Goal: Information Seeking & Learning: Learn about a topic

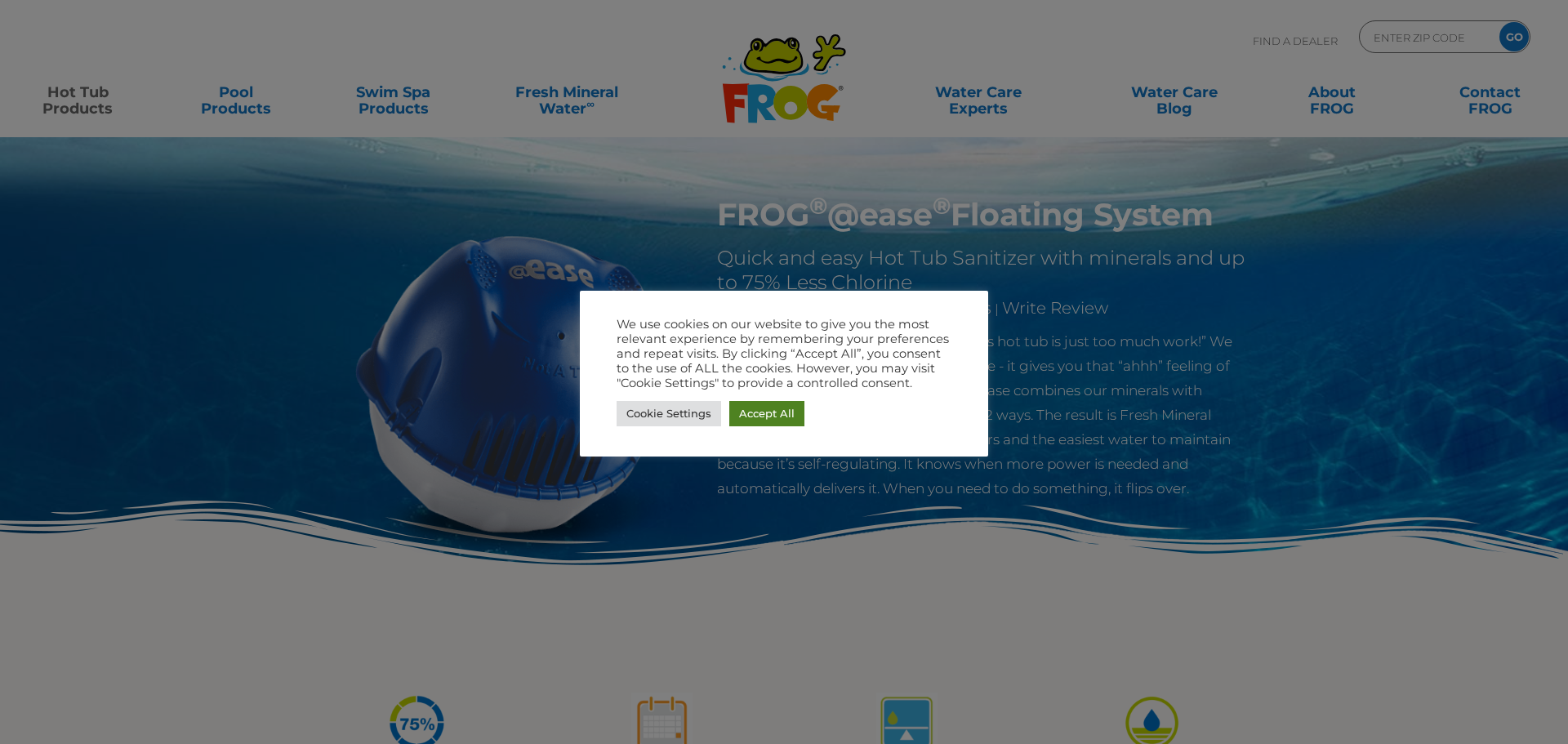
click at [763, 416] on link "Accept All" at bounding box center [767, 414] width 75 height 26
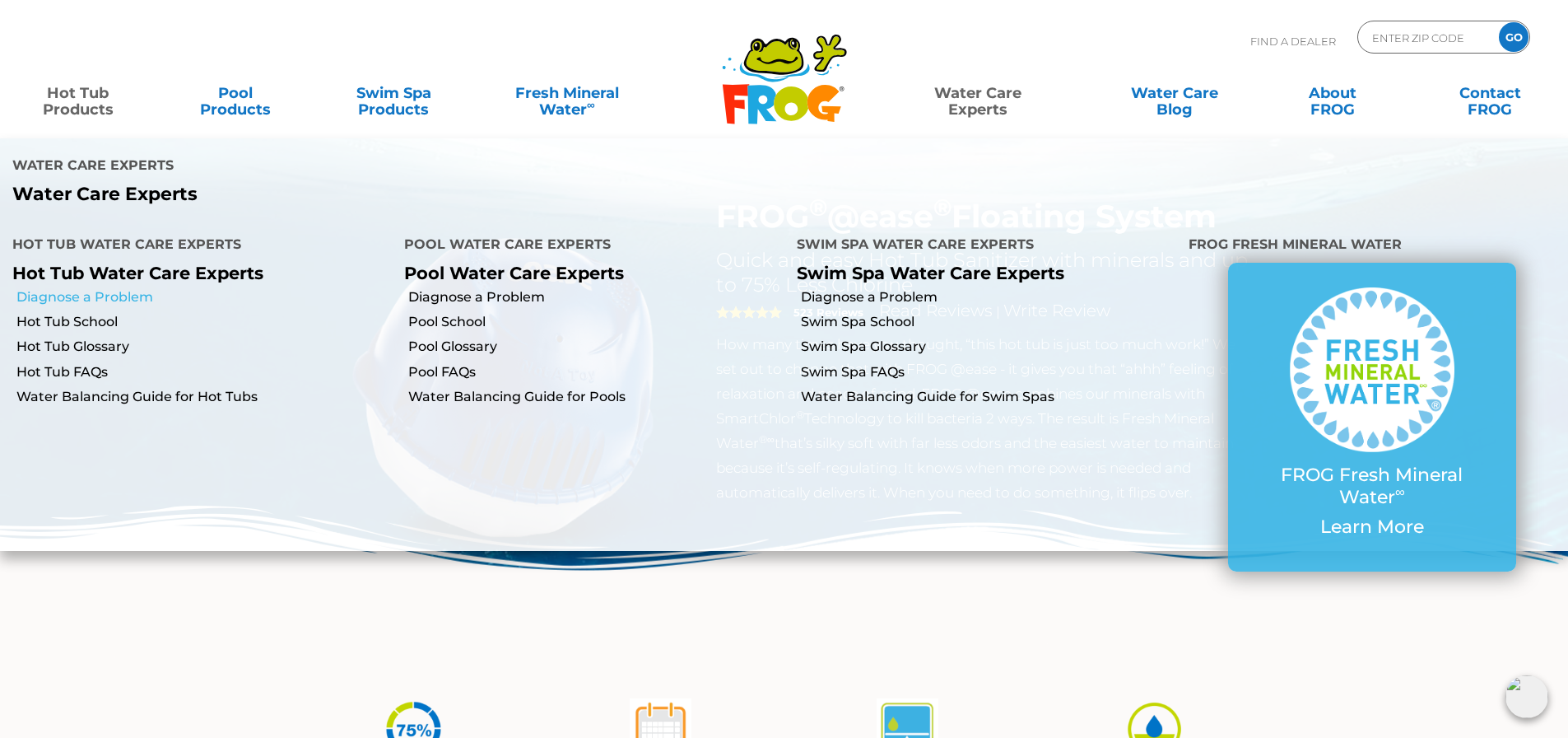
click at [98, 288] on link "Diagnose a Problem" at bounding box center [204, 297] width 375 height 18
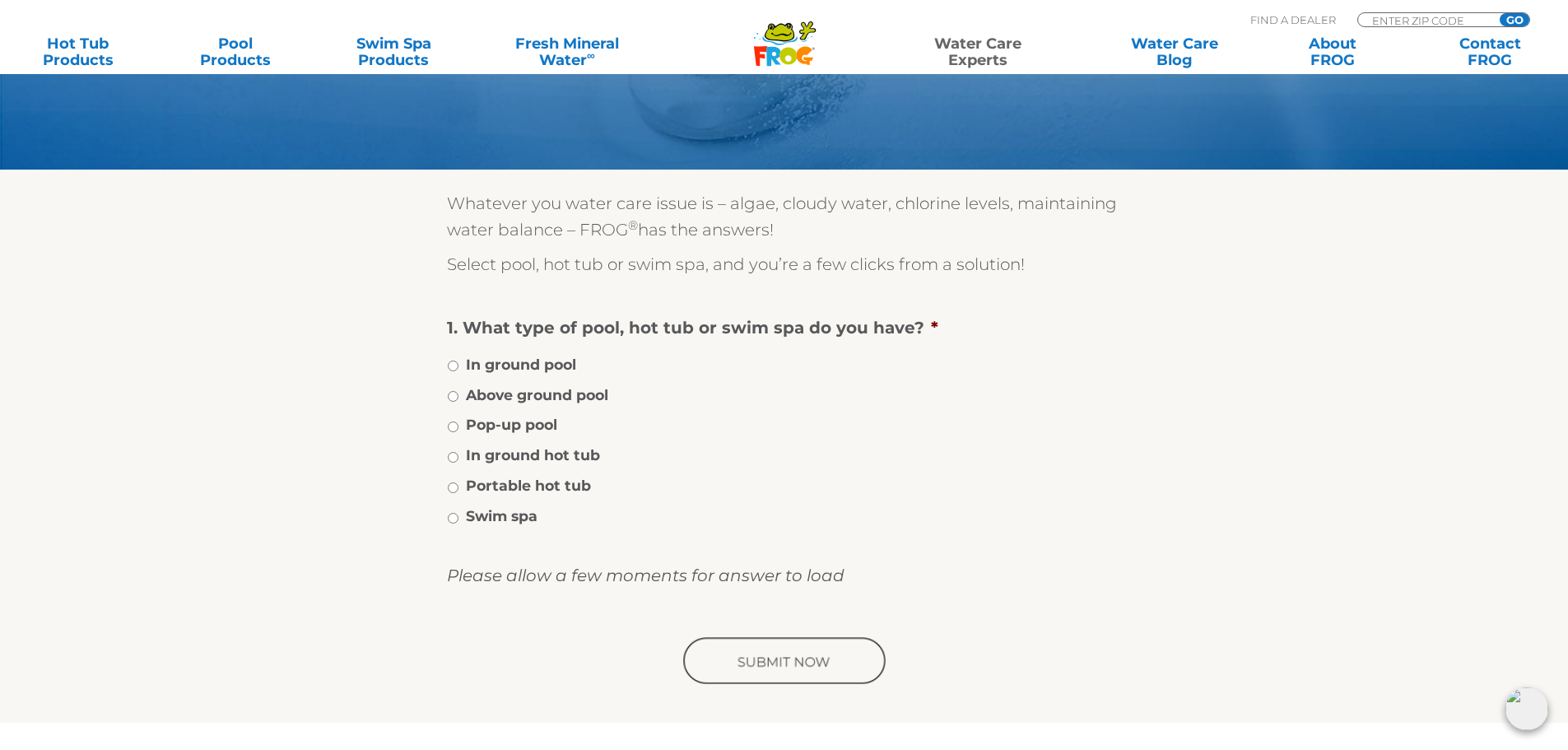
scroll to position [247, 0]
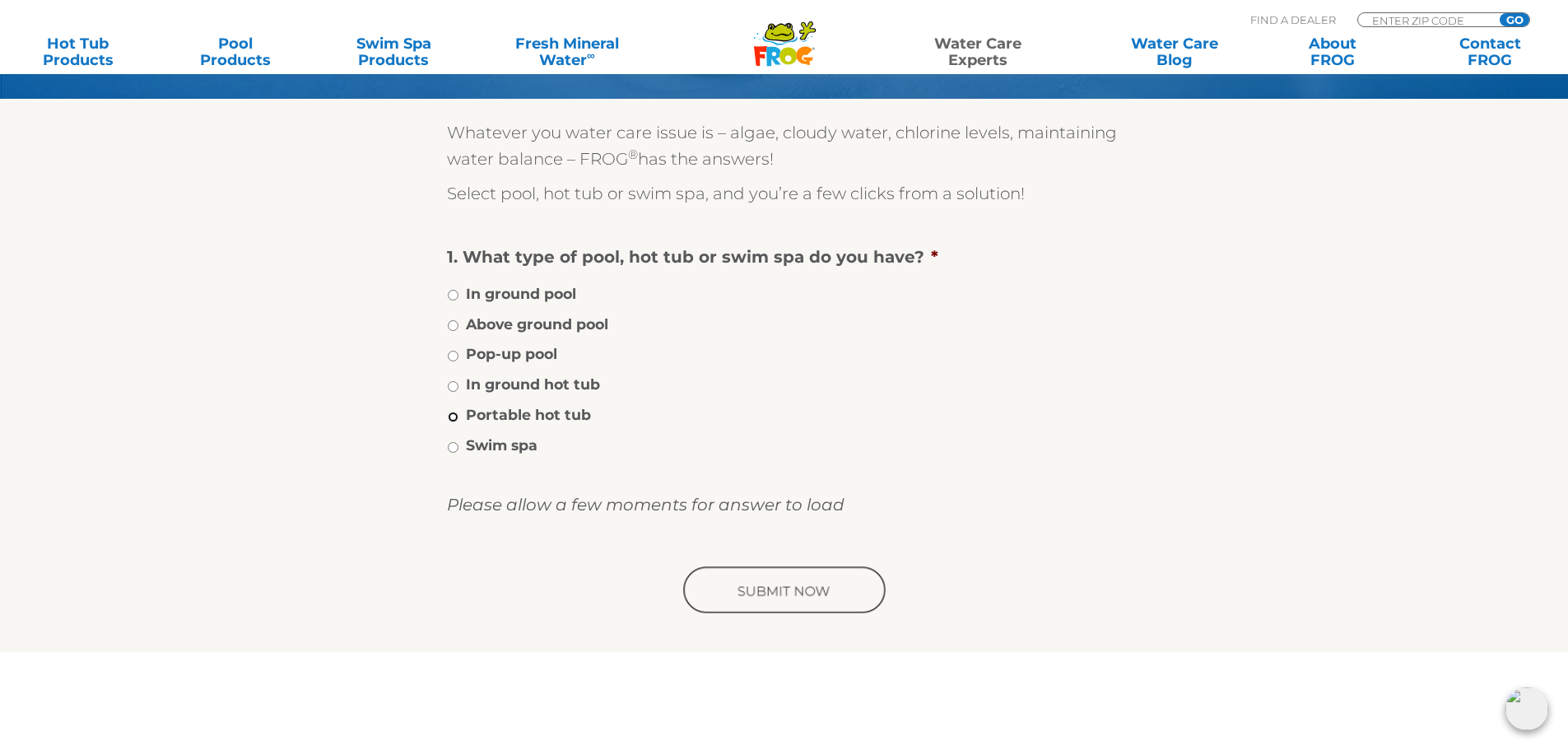
click at [452, 412] on input "Portable hot tub" at bounding box center [453, 417] width 10 height 10
radio input "true"
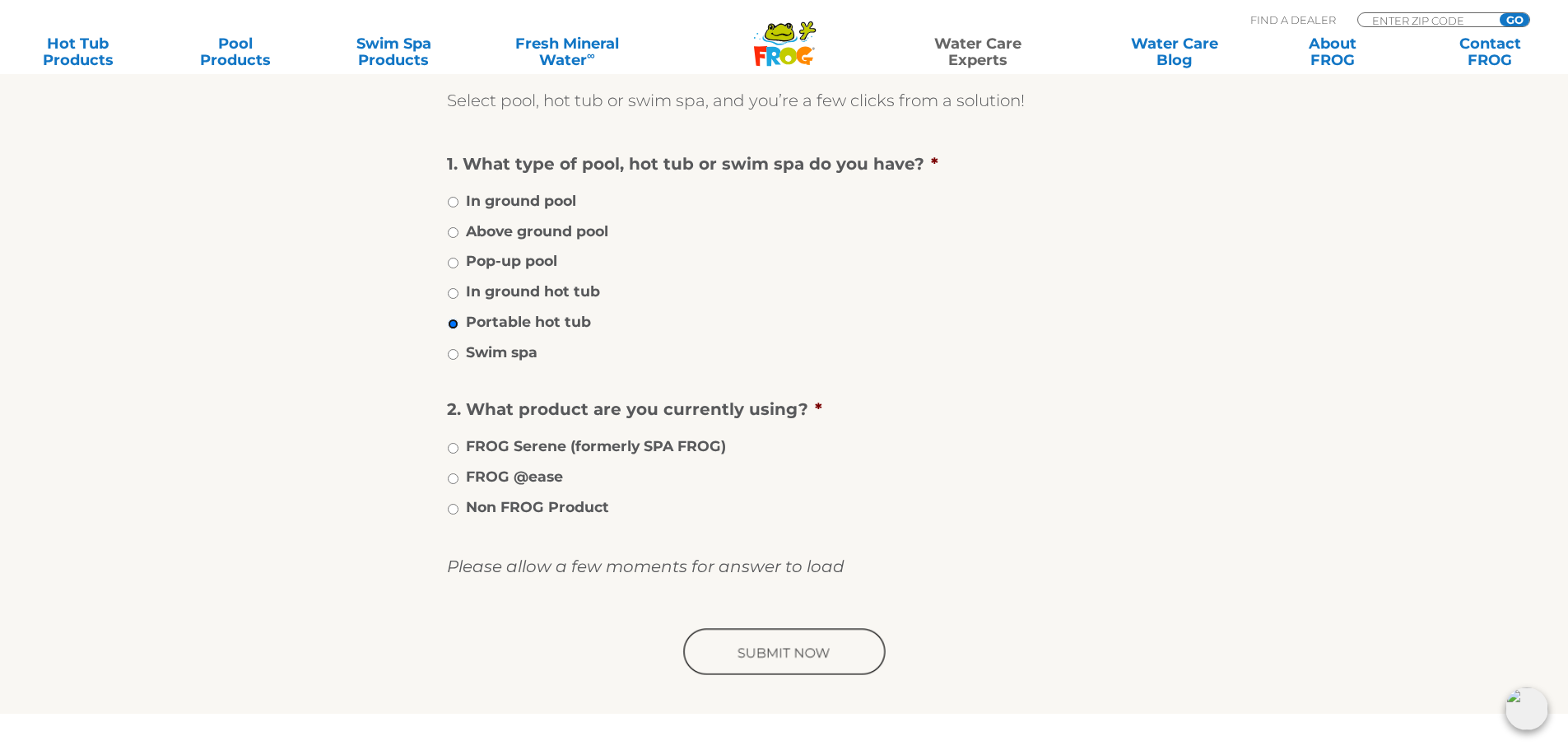
scroll to position [412, 0]
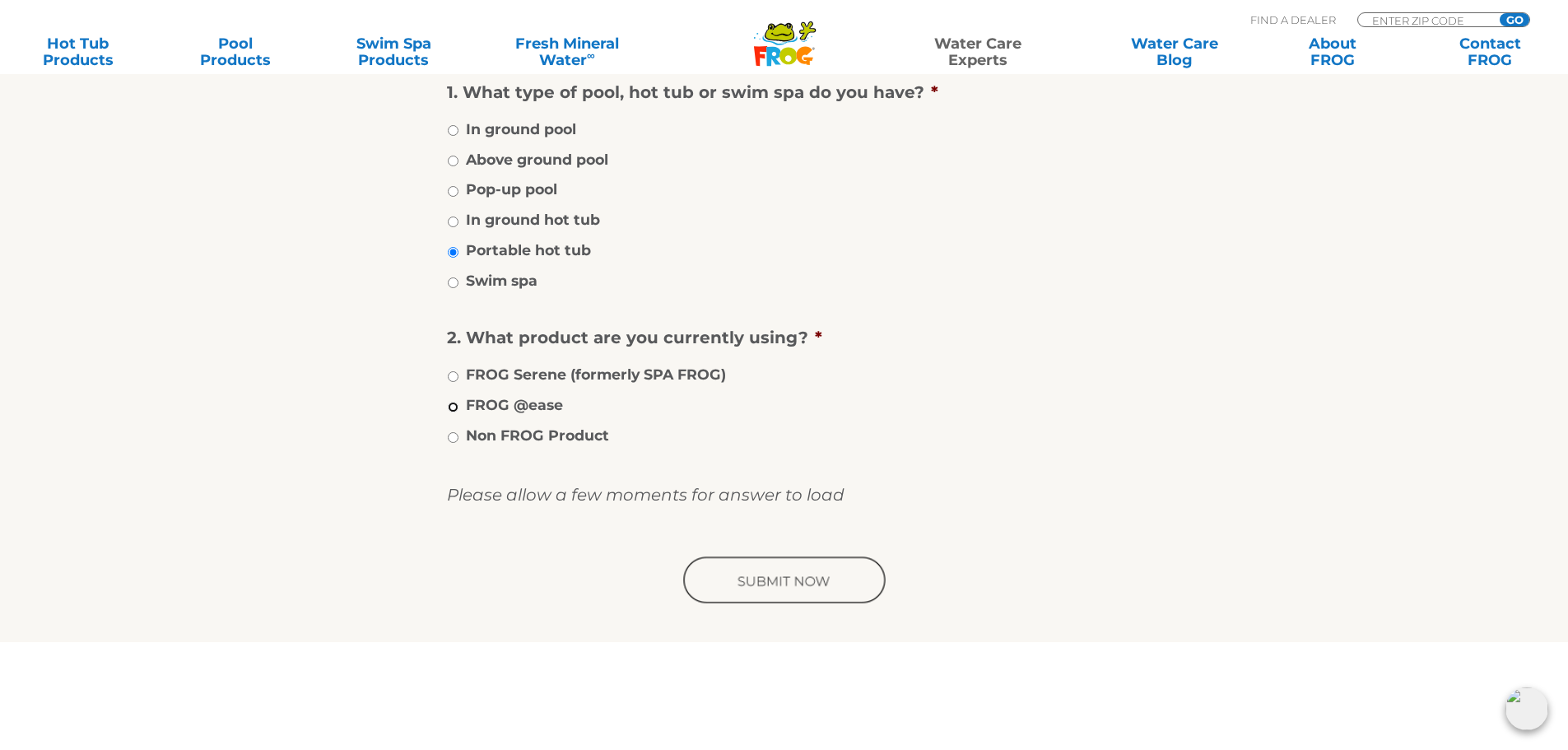
click at [452, 412] on input "FROG @ease" at bounding box center [453, 407] width 10 height 10
radio input "true"
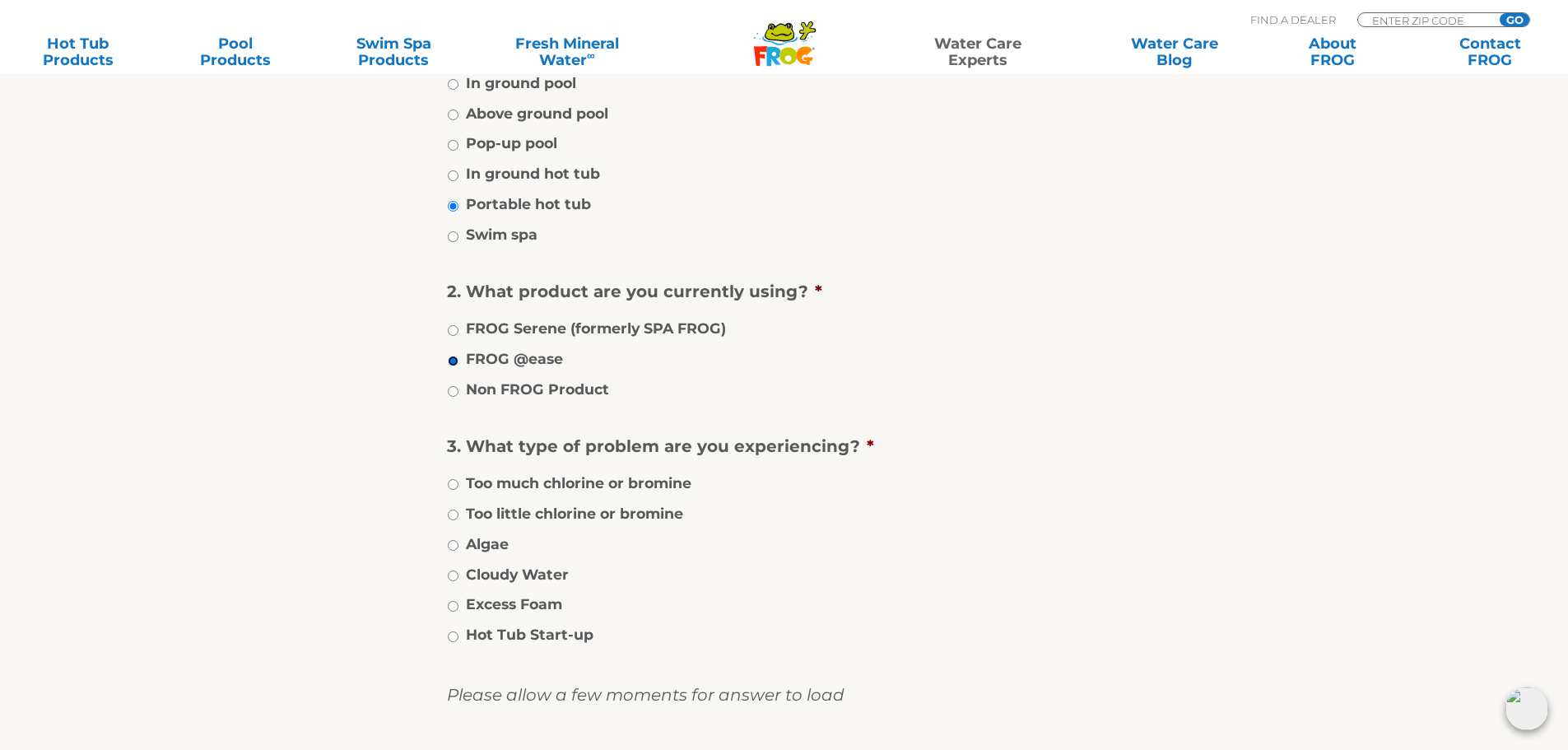
scroll to position [494, 0]
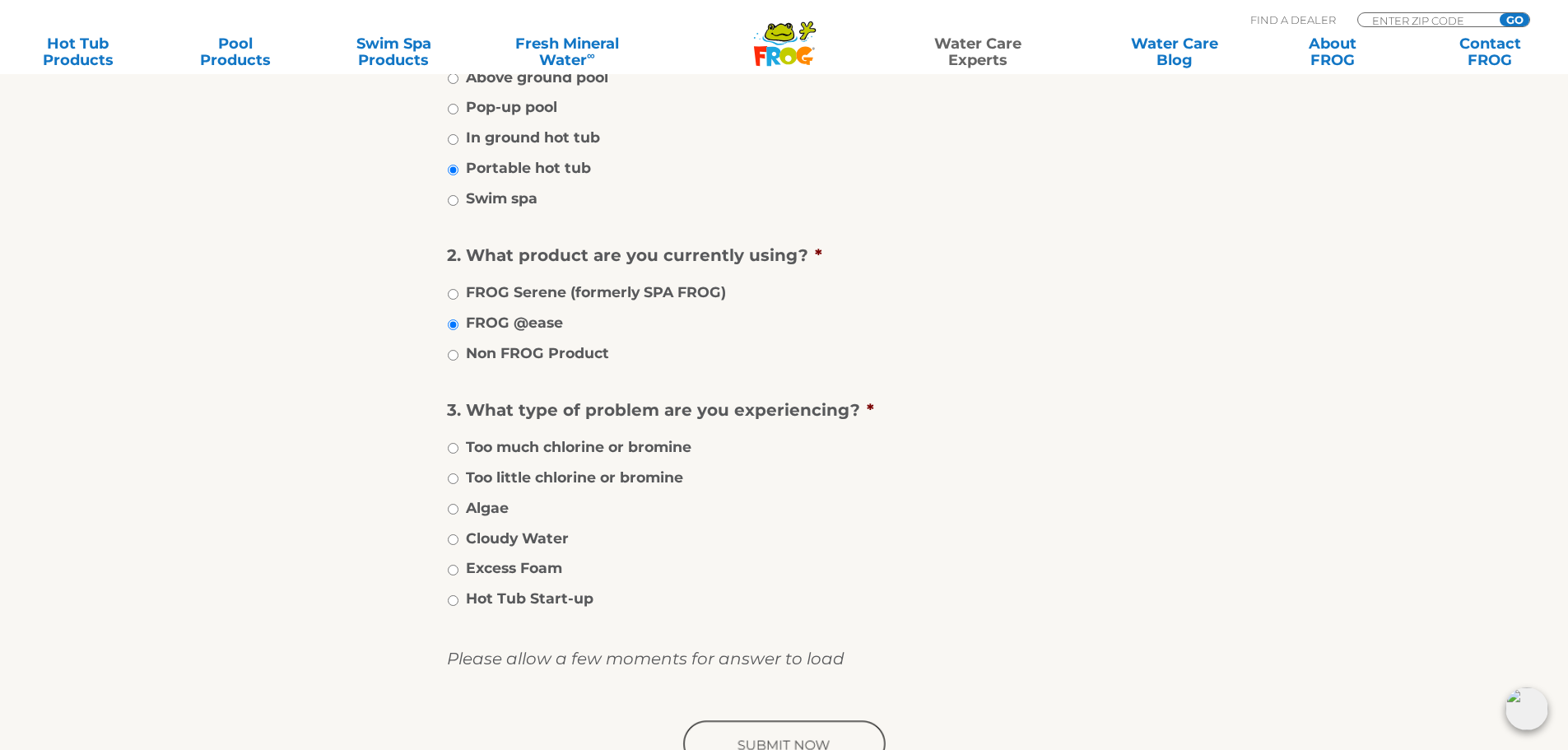
click at [444, 505] on div "Whatever you water care issue is – algae, cloudy water, chlorine levels, mainta…" at bounding box center [784, 329] width 1012 height 954
click at [450, 513] on input "Algae" at bounding box center [453, 509] width 10 height 10
radio input "true"
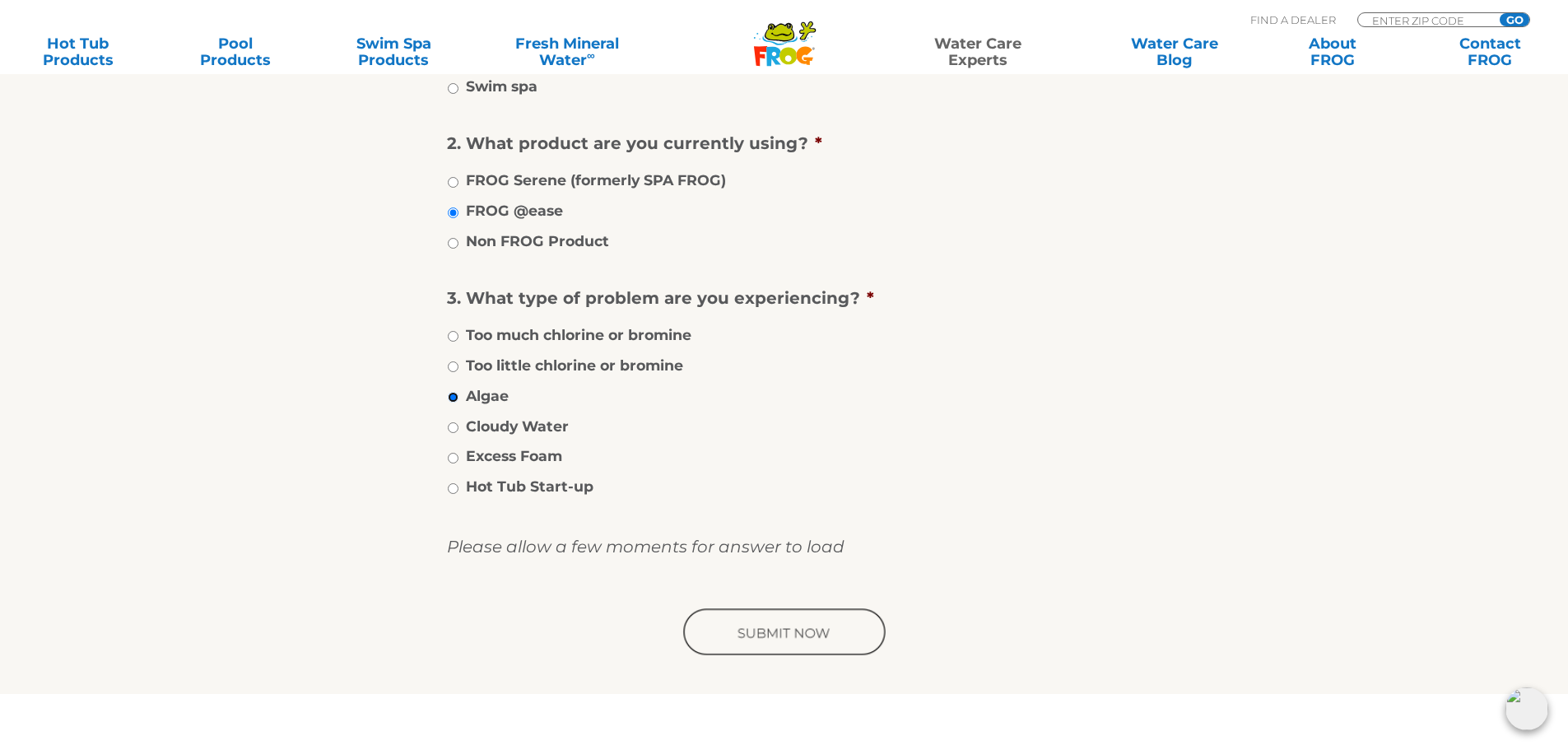
scroll to position [659, 0]
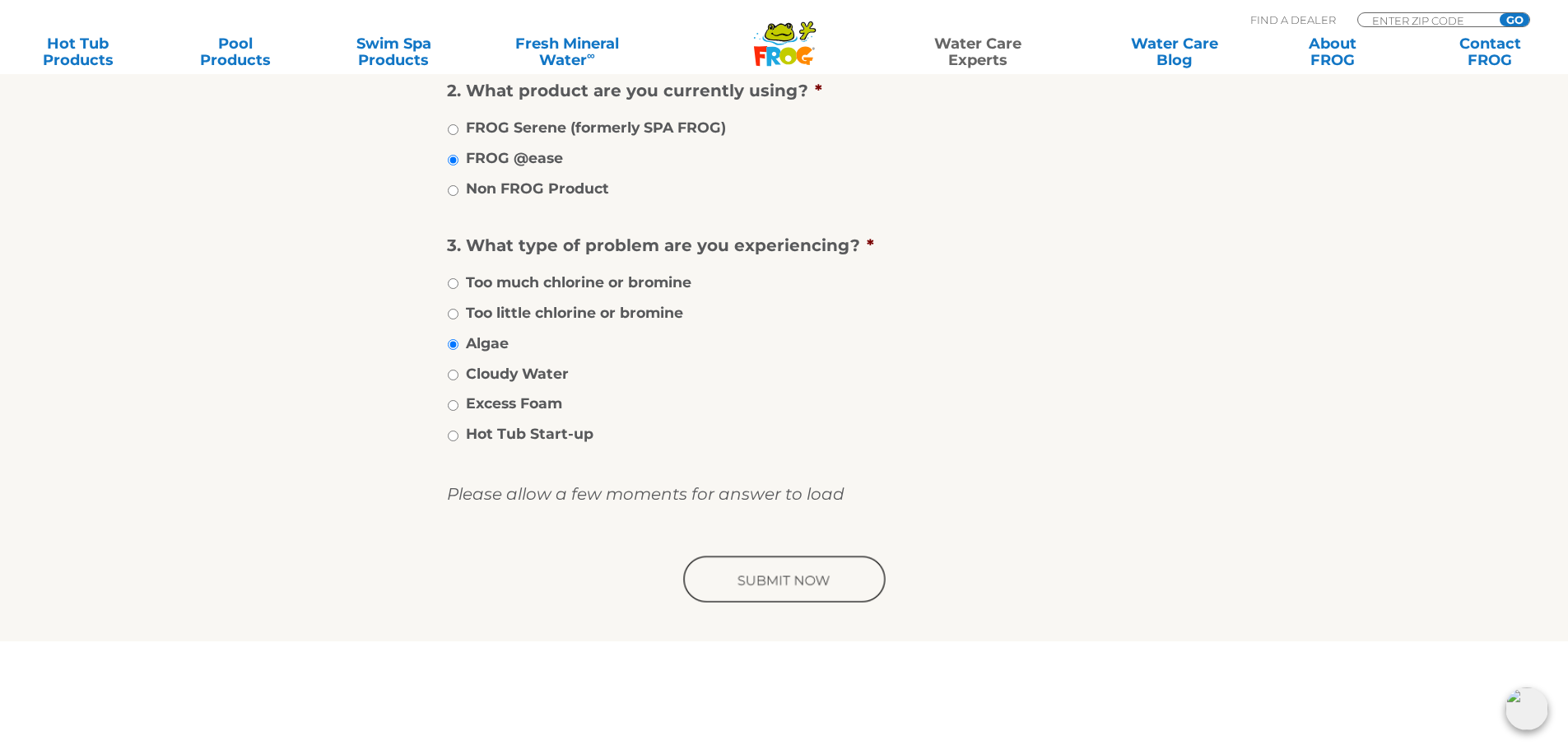
click at [449, 366] on li "Cloudy Water" at bounding box center [784, 372] width 675 height 24
click at [454, 371] on input "Cloudy Water" at bounding box center [453, 375] width 10 height 10
radio input "true"
click at [452, 347] on input "Algae" at bounding box center [453, 344] width 10 height 10
radio input "true"
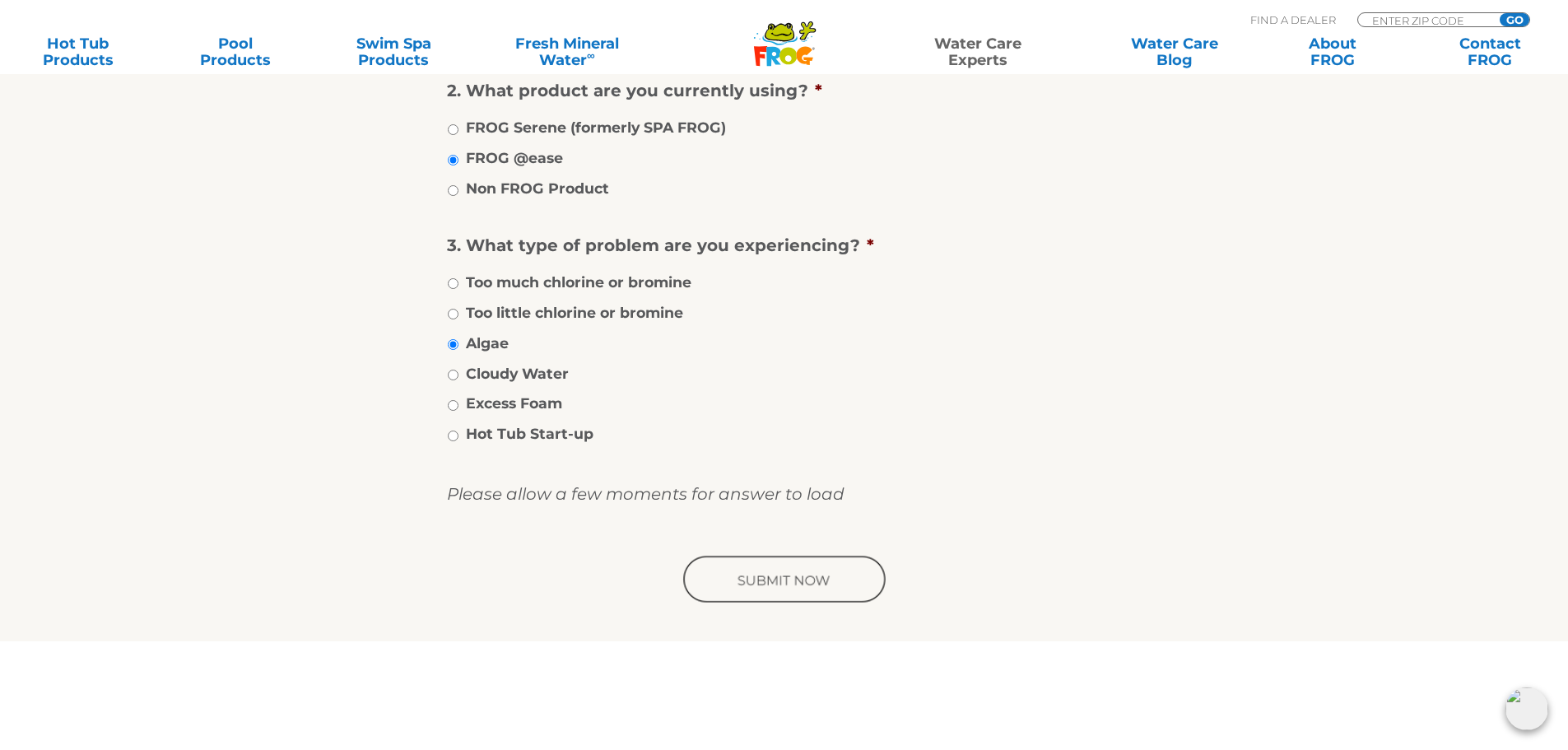
click at [777, 587] on input "image" at bounding box center [784, 580] width 209 height 52
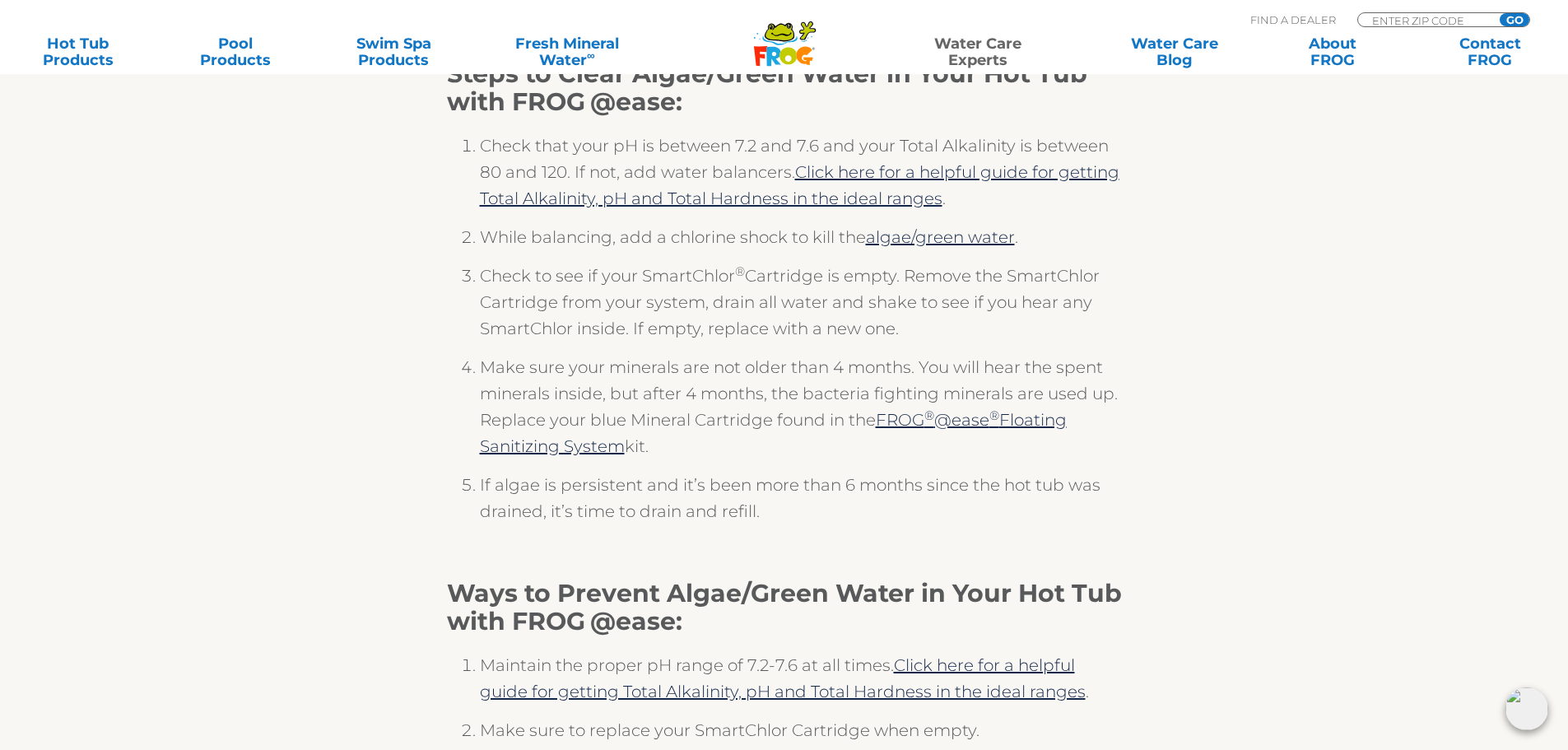
scroll to position [164, 0]
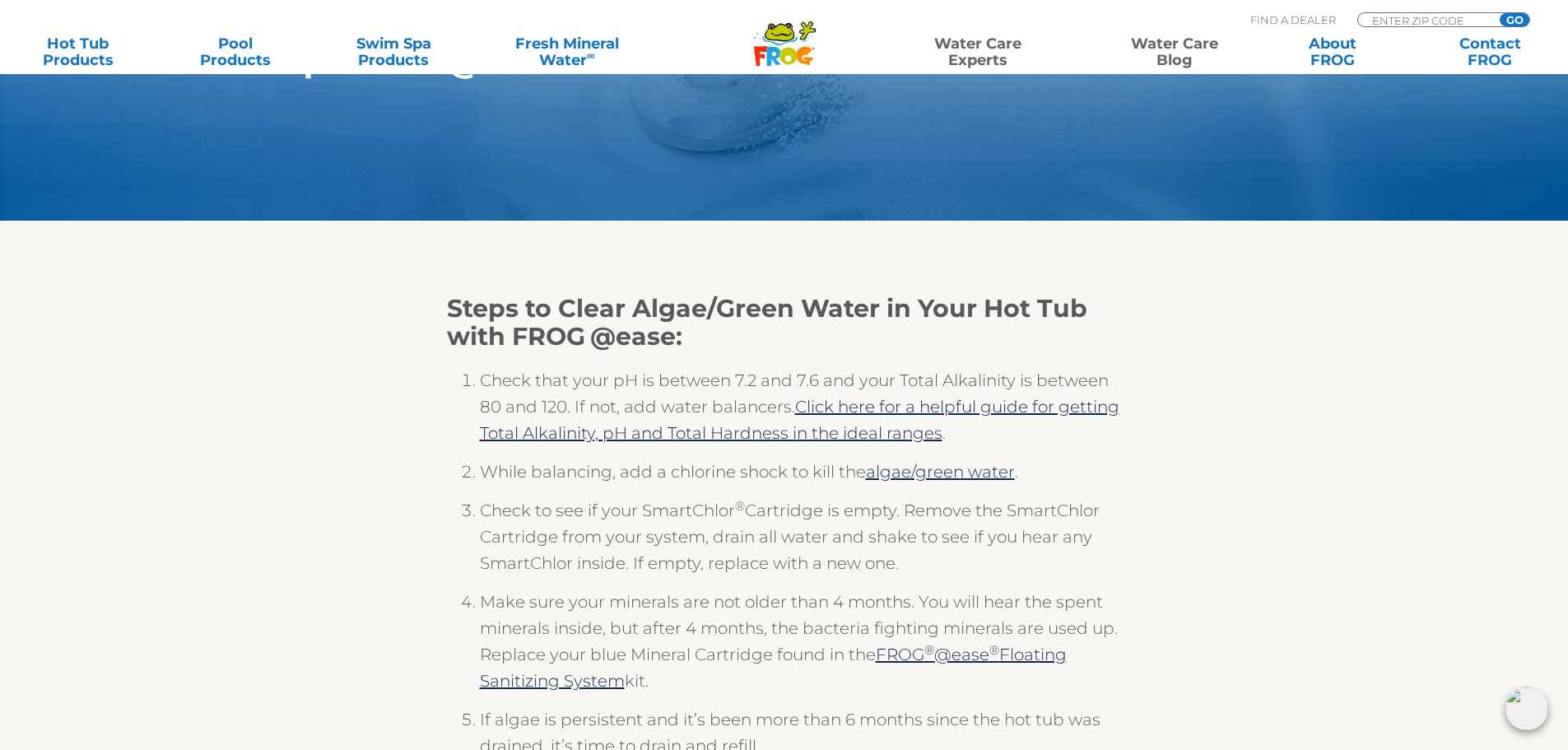
click at [1162, 61] on link "Water Care Blog" at bounding box center [1173, 52] width 123 height 33
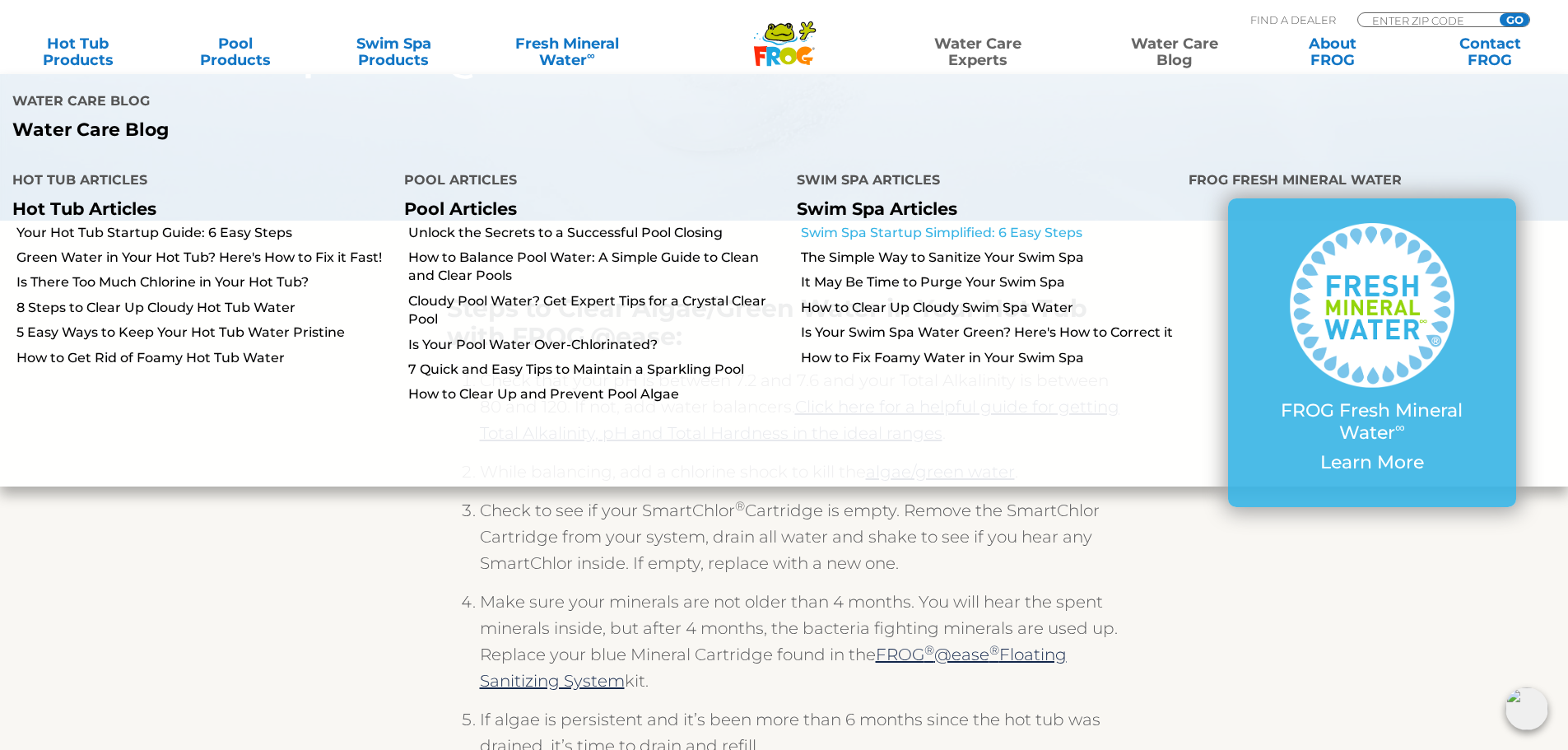
drag, startPoint x: 1162, startPoint y: 61, endPoint x: 875, endPoint y: 170, distance: 307.0
click at [875, 224] on link "Swim Spa Startup Simplified: 6 Easy Steps" at bounding box center [988, 232] width 375 height 18
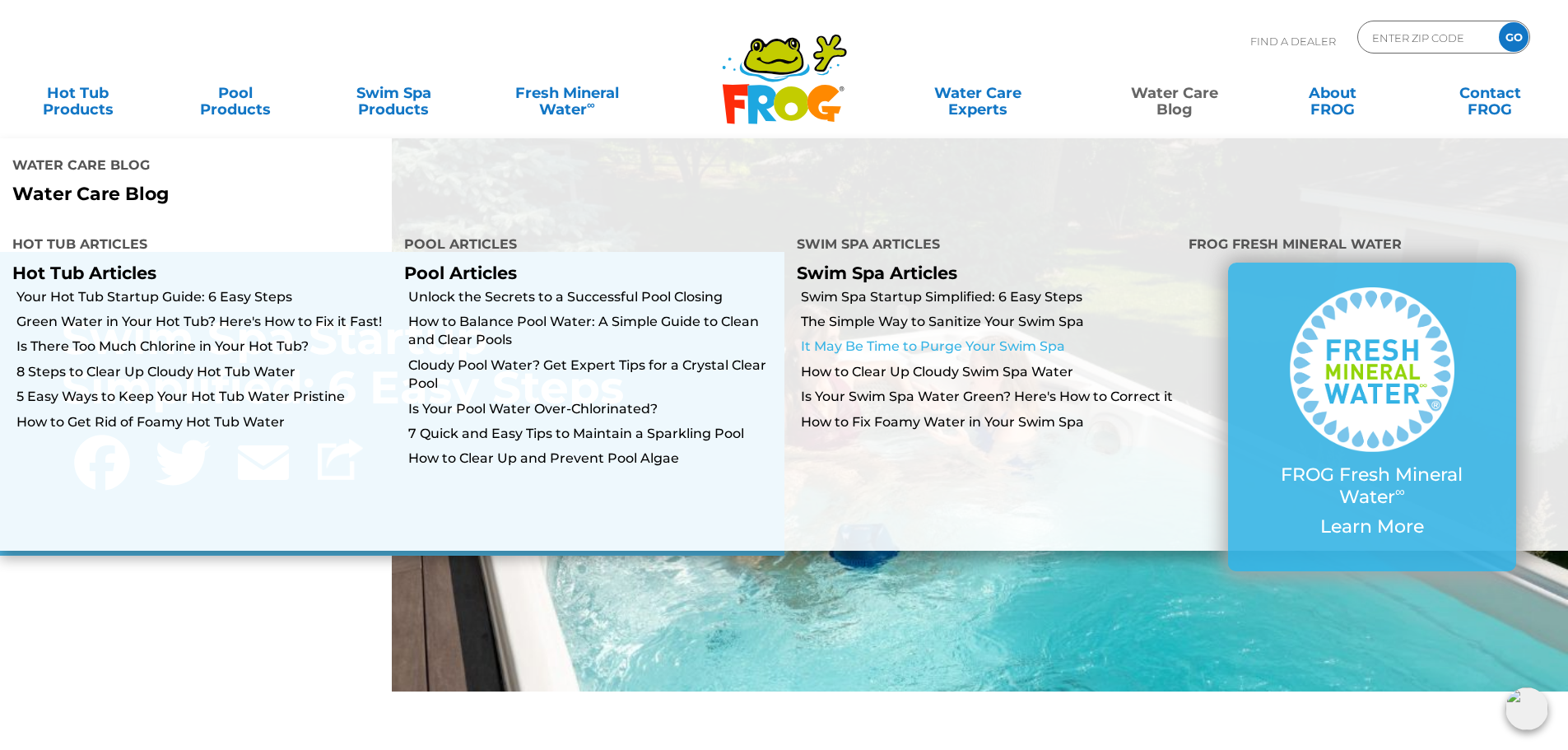
click at [1000, 337] on link "It May Be Time to Purge Your Swim Spa" at bounding box center [988, 346] width 375 height 18
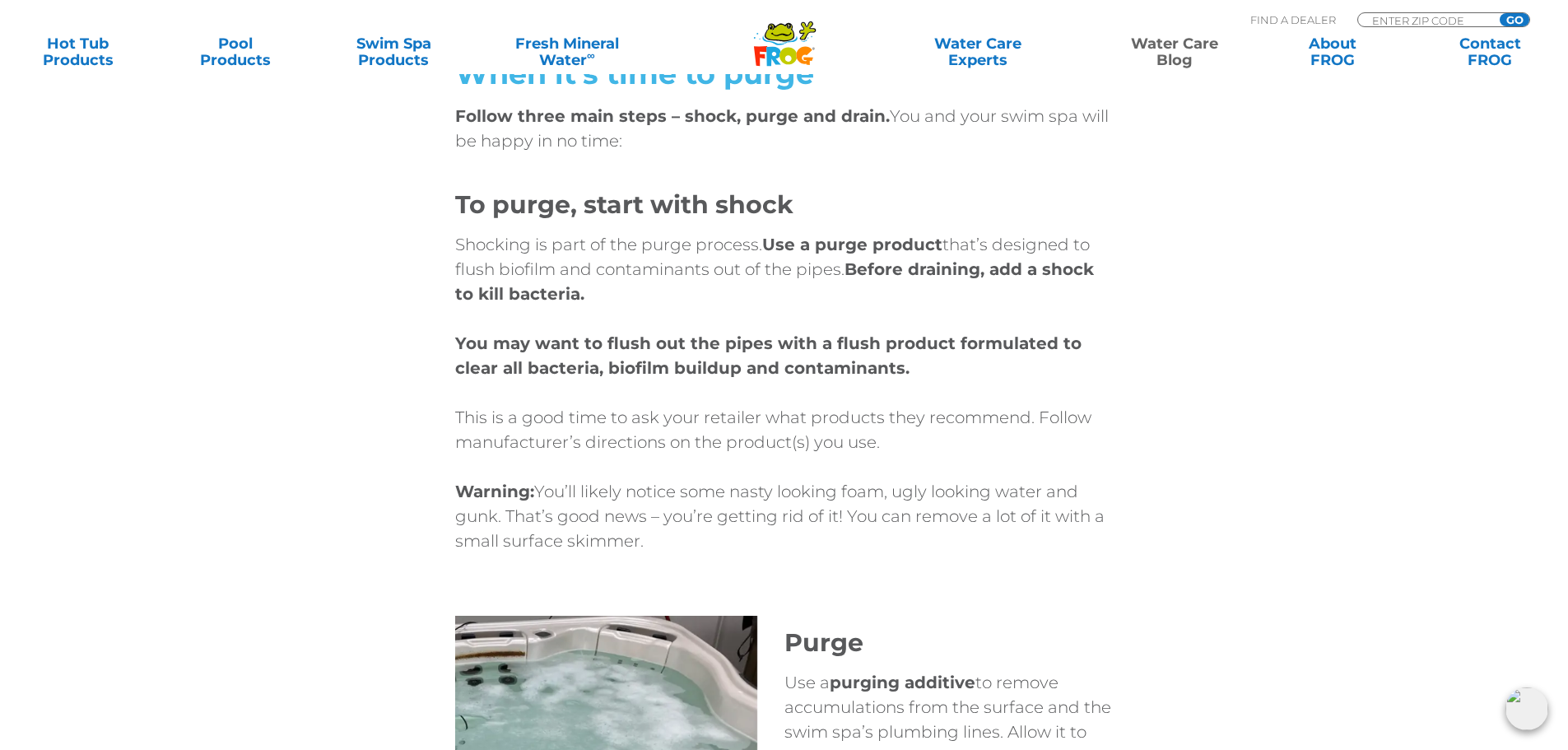
scroll to position [4858, 0]
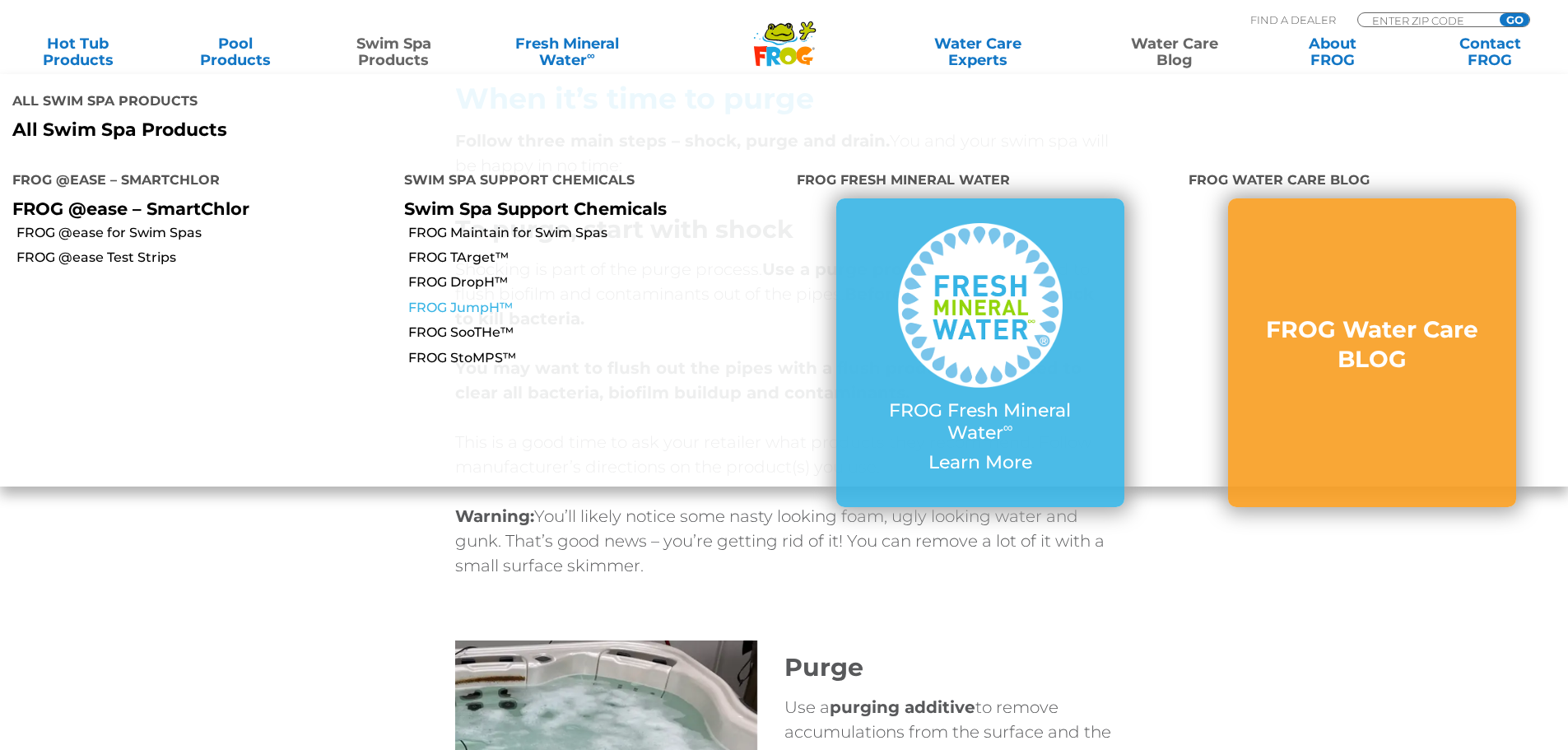
scroll to position [4858, 0]
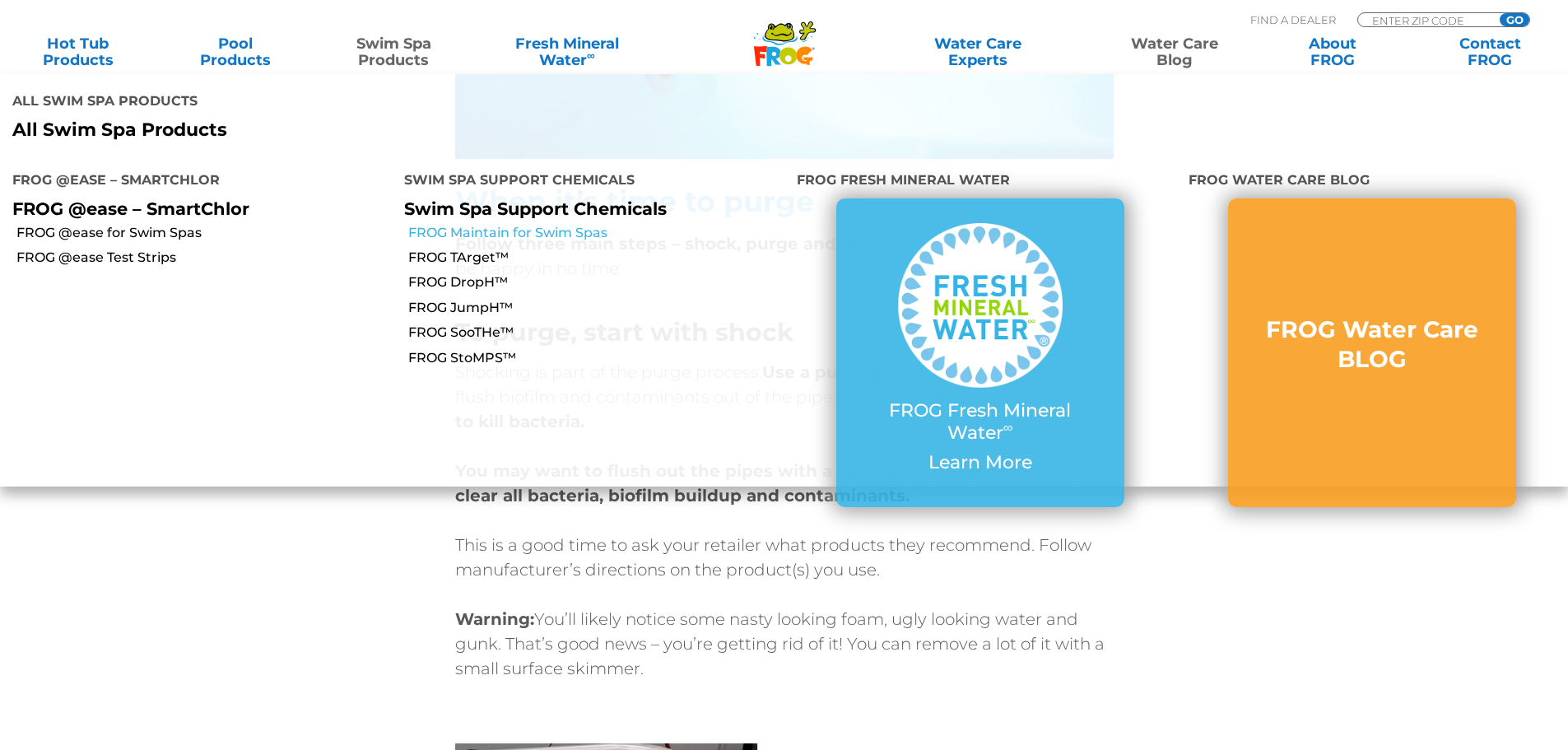
click at [457, 224] on link "FROG Maintain for Swim Spas" at bounding box center [596, 232] width 375 height 18
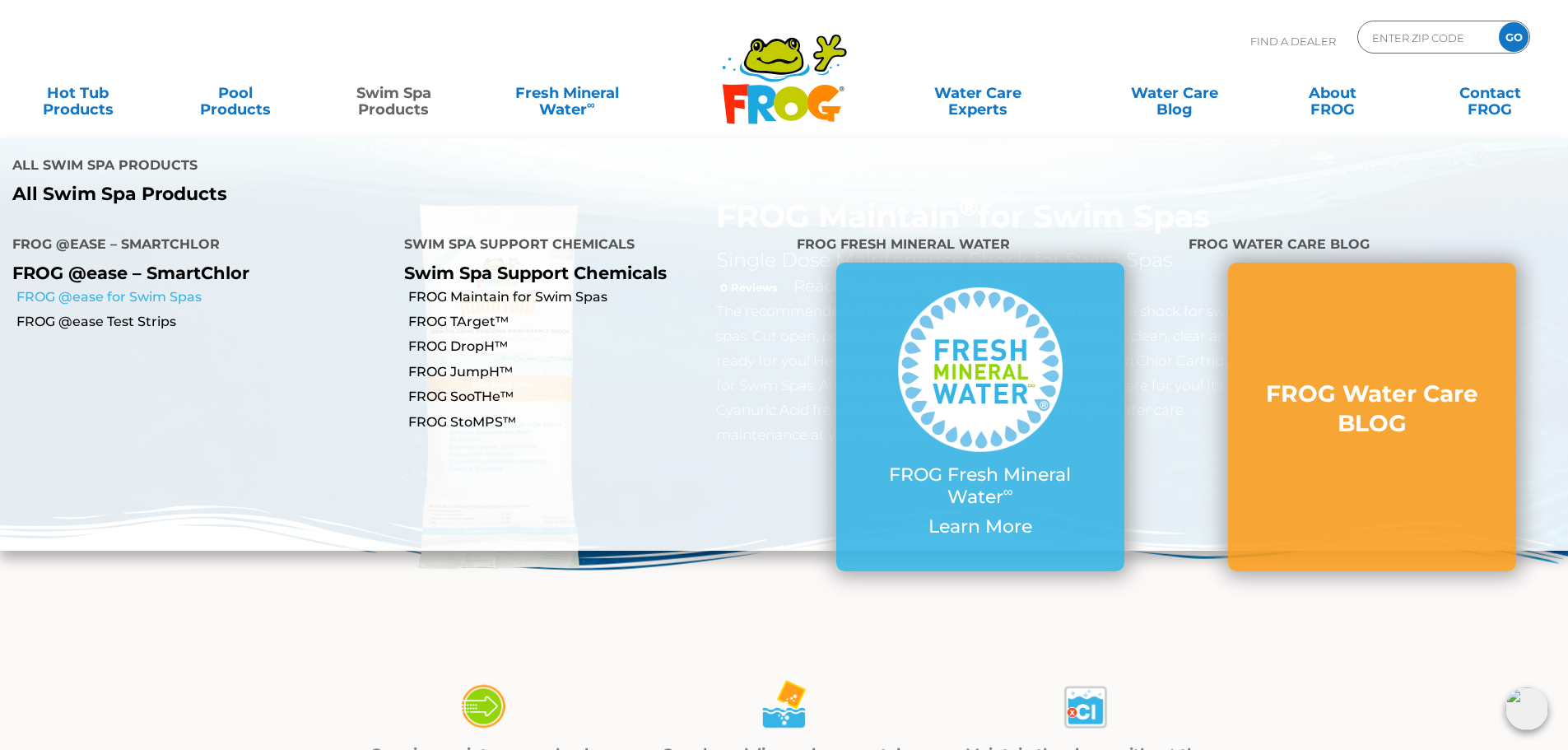
click at [132, 288] on link "FROG @ease for Swim Spas" at bounding box center [204, 297] width 375 height 18
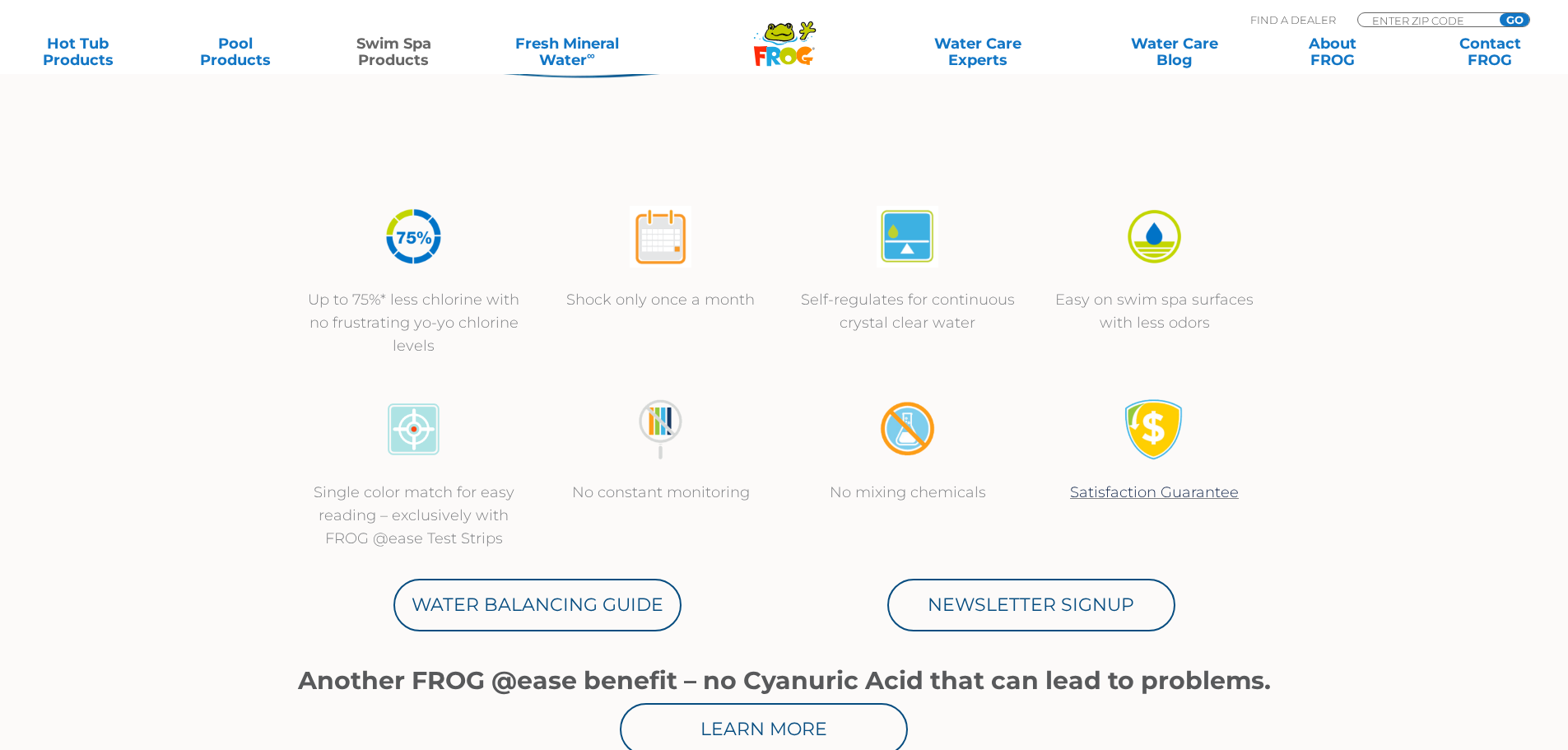
scroll to position [494, 0]
